Goal: Task Accomplishment & Management: Manage account settings

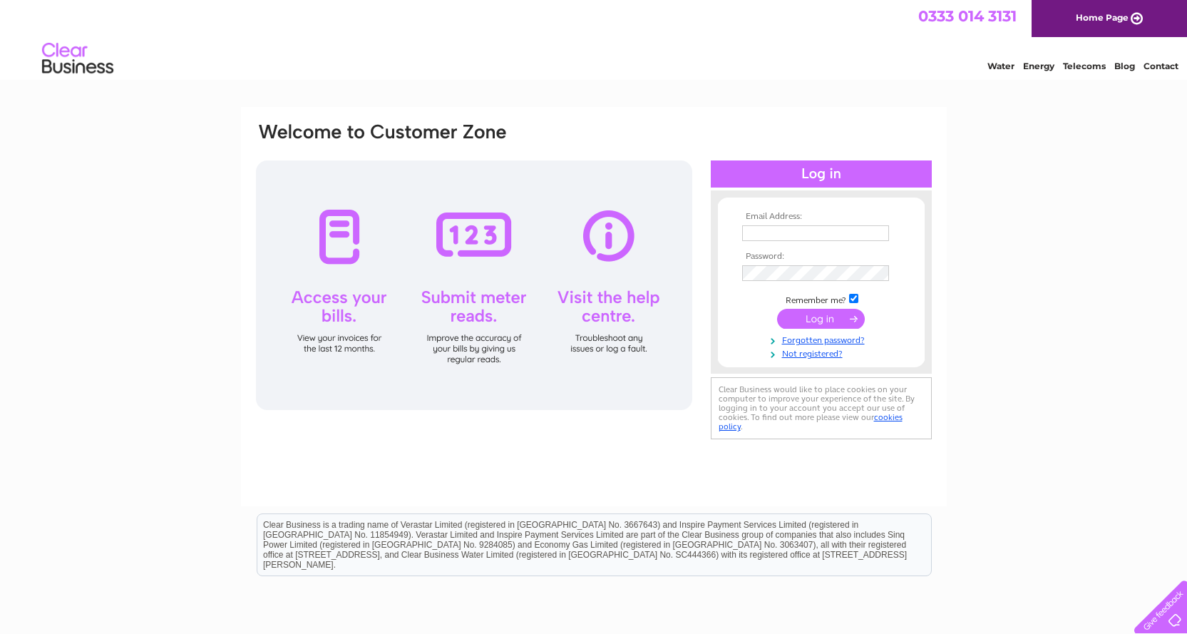
type input "neil@automastersinverurie.co.uk"
click at [808, 318] on input "submit" at bounding box center [821, 319] width 88 height 20
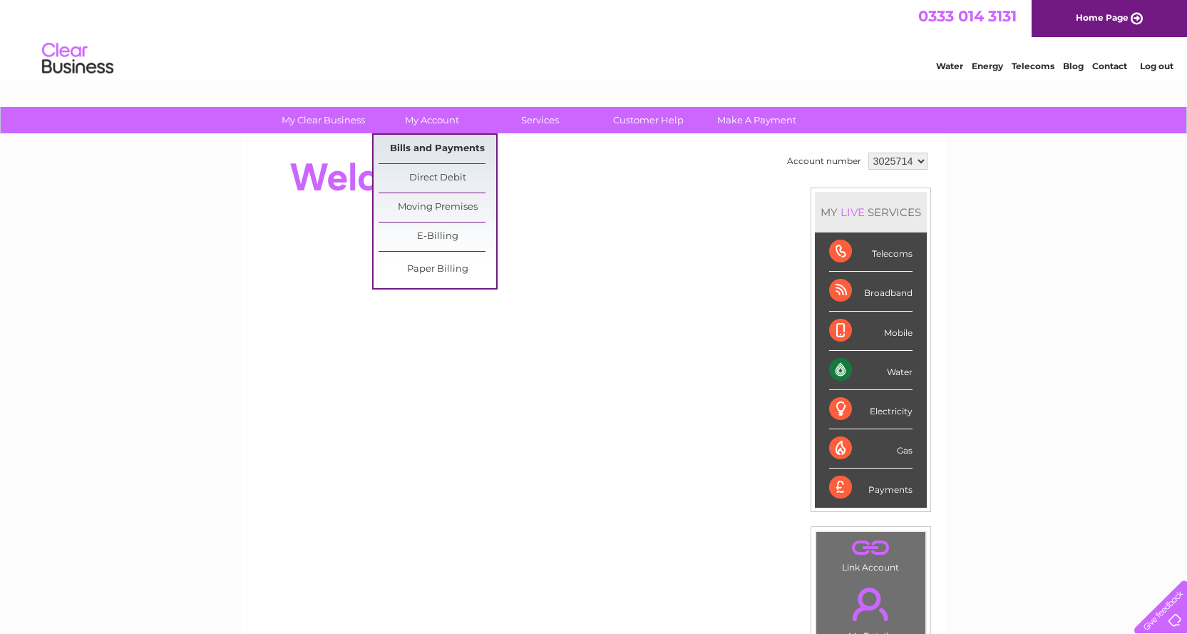
click at [430, 143] on link "Bills and Payments" at bounding box center [438, 149] width 118 height 29
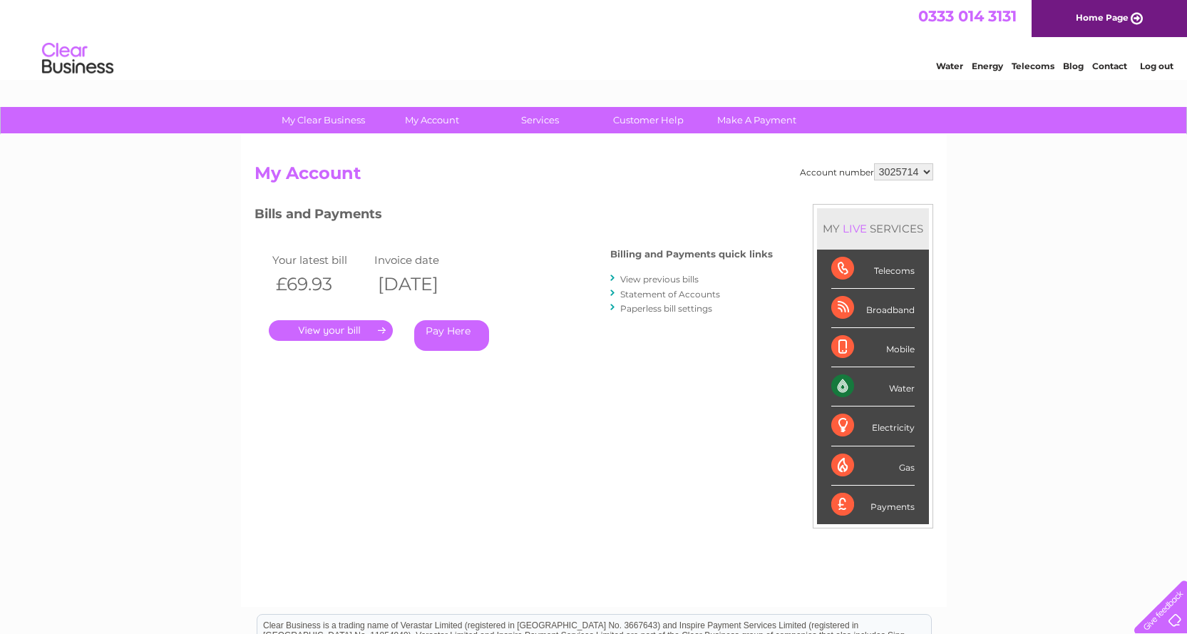
click at [324, 331] on link "." at bounding box center [331, 330] width 124 height 21
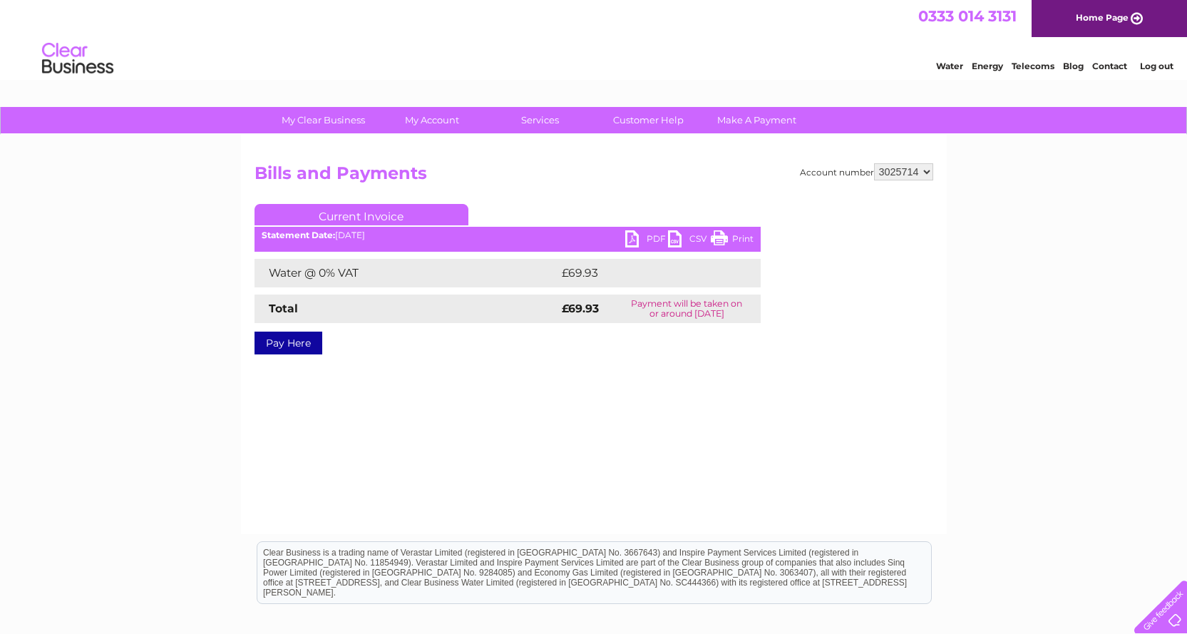
click at [652, 235] on link "PDF" at bounding box center [646, 240] width 43 height 21
